Goal: Transaction & Acquisition: Book appointment/travel/reservation

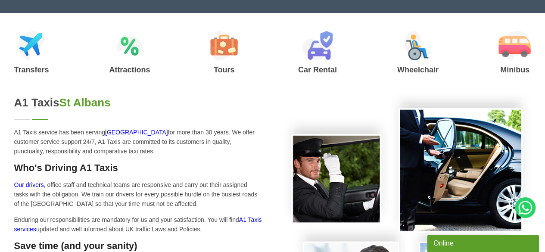
click at [502, 244] on div "Online" at bounding box center [482, 243] width 99 height 10
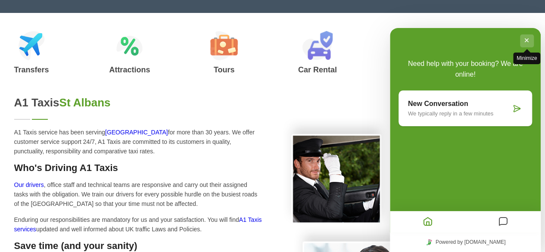
click at [530, 38] on button "Minimize" at bounding box center [527, 40] width 14 height 13
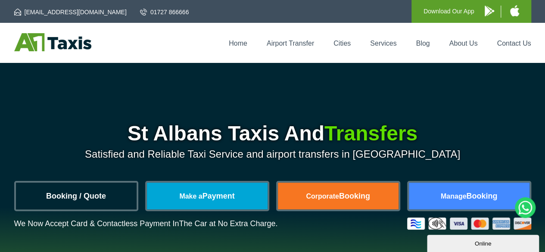
click at [66, 202] on link "Booking / Quote" at bounding box center [76, 196] width 121 height 27
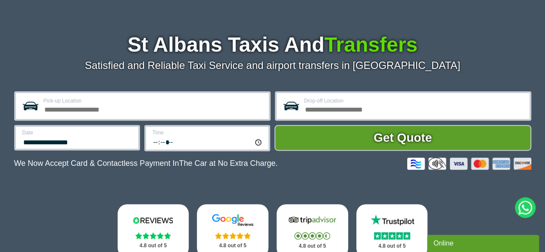
scroll to position [96, 0]
